Goal: Information Seeking & Learning: Learn about a topic

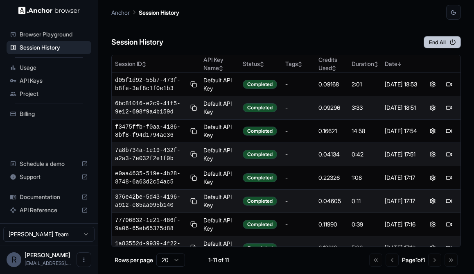
click at [436, 43] on button "End All" at bounding box center [441, 42] width 37 height 12
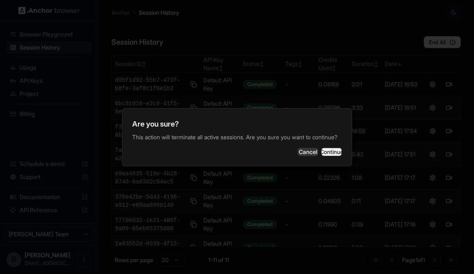
click at [328, 153] on button "Continue" at bounding box center [331, 152] width 20 height 8
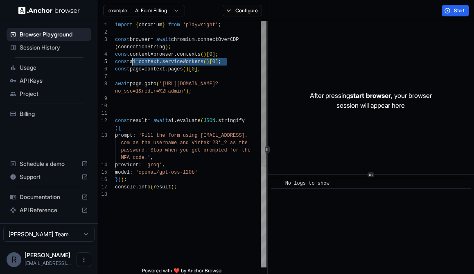
scroll to position [7, 0]
click at [198, 182] on div "import { chromium } from 'playwright' ; const browser = await chromium . connec…" at bounding box center [190, 228] width 151 height 415
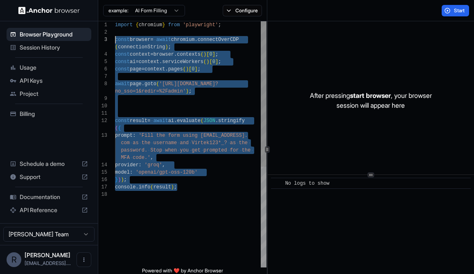
scroll to position [0, 0]
drag, startPoint x: 197, startPoint y: 188, endPoint x: 76, endPoint y: 15, distance: 211.1
click at [115, 21] on div "import { chromium } from 'playwright' ; const browser = await chromium . connec…" at bounding box center [190, 228] width 151 height 415
type textarea "**********"
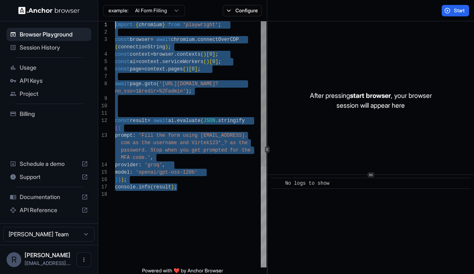
click at [229, 188] on div "import { chromium } from 'playwright' ; const browser = await chromium . connec…" at bounding box center [190, 228] width 151 height 415
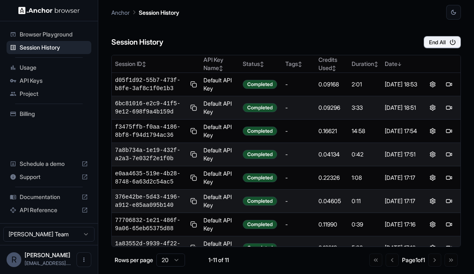
click at [51, 197] on span "Documentation" at bounding box center [49, 197] width 58 height 8
